Goal: Obtain resource: Obtain resource

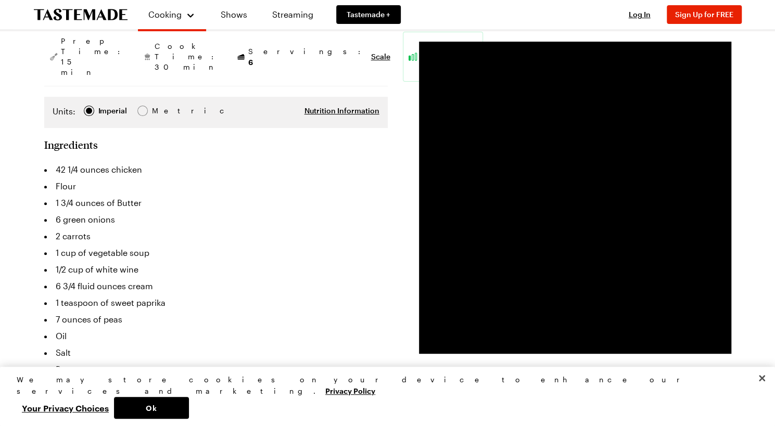
scroll to position [151, 0]
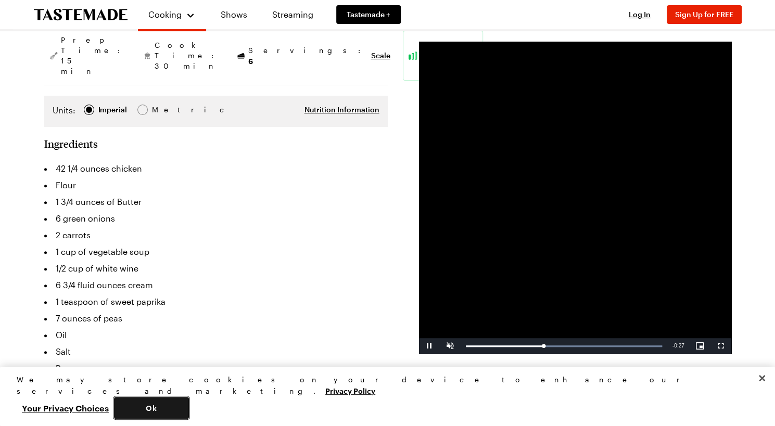
click at [189, 407] on button "Ok" at bounding box center [151, 408] width 75 height 22
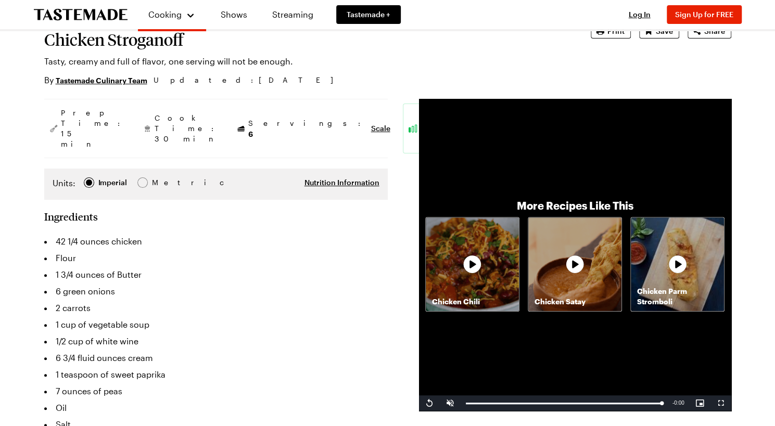
scroll to position [0, 0]
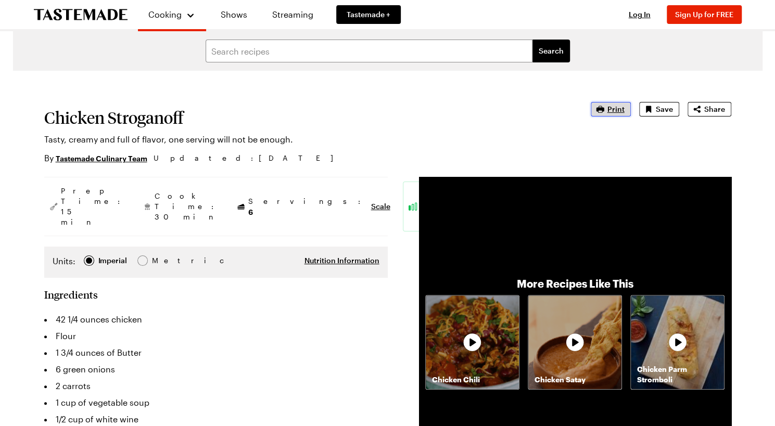
click at [614, 110] on span "Print" at bounding box center [615, 109] width 17 height 10
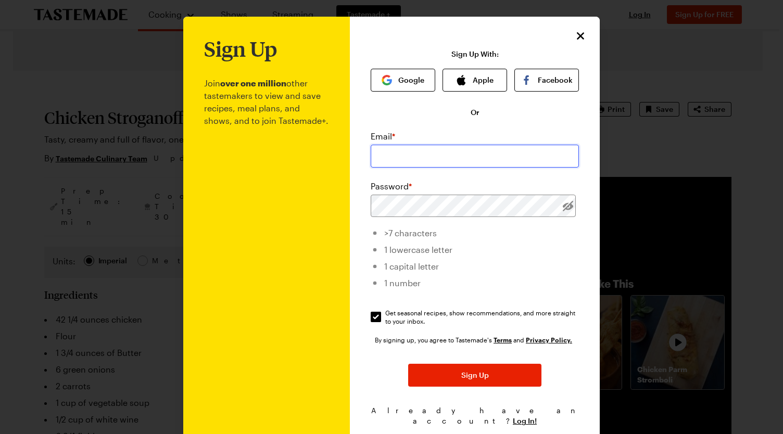
click at [383, 157] on input "email" at bounding box center [475, 156] width 208 height 23
type input "[PERSON_NAME][EMAIL_ADDRESS][PERSON_NAME][DOMAIN_NAME]"
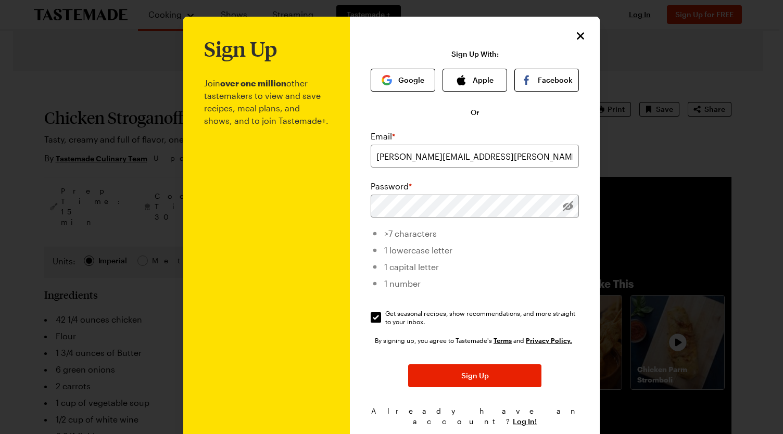
click at [534, 297] on div "Email * [PERSON_NAME][EMAIL_ADDRESS][PERSON_NAME][DOMAIN_NAME] Password * >7 ch…" at bounding box center [475, 228] width 208 height 196
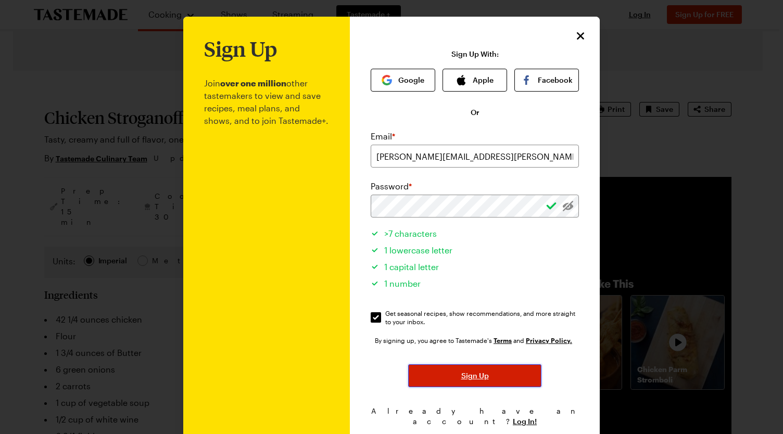
click at [447, 377] on button "Sign Up" at bounding box center [474, 375] width 133 height 23
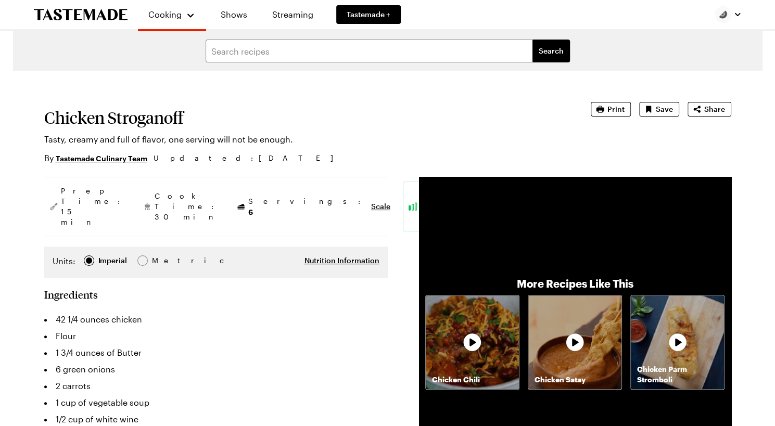
type textarea "x"
